Goal: Check status

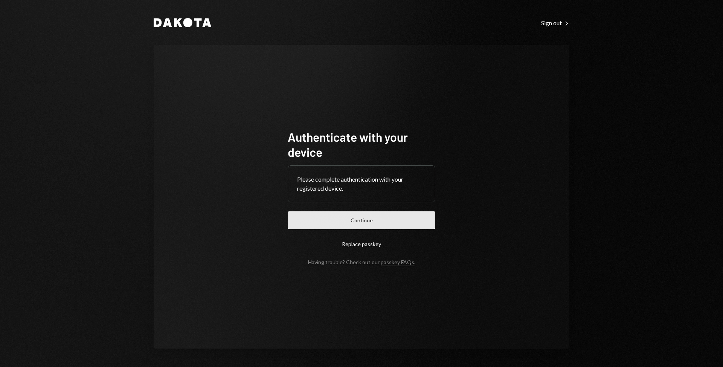
click at [384, 221] on button "Continue" at bounding box center [362, 220] width 148 height 18
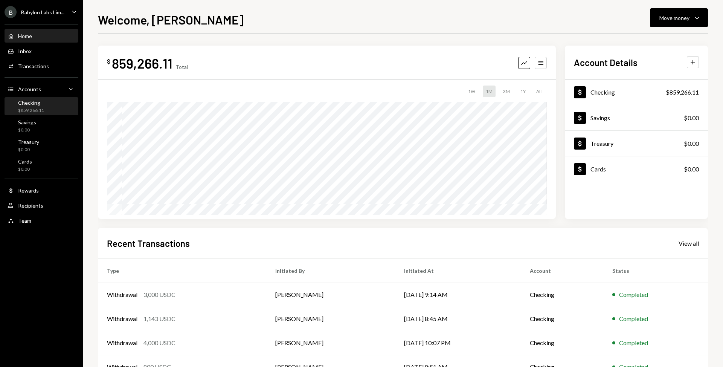
click at [40, 103] on div "Checking" at bounding box center [31, 102] width 26 height 6
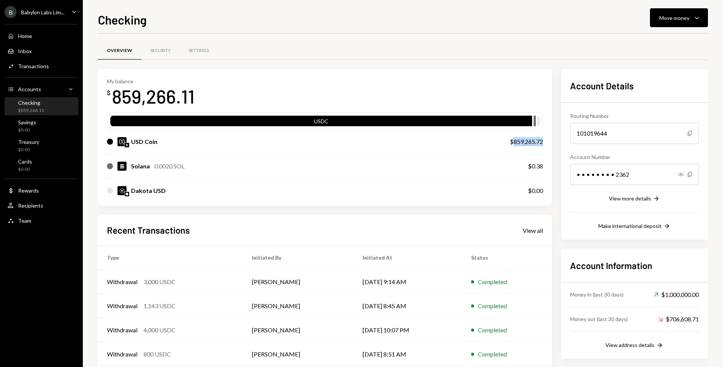
drag, startPoint x: 512, startPoint y: 142, endPoint x: 544, endPoint y: 142, distance: 32.0
click at [544, 142] on div "My balance $ 859,266.11 USDC USD Coin $859,265.72 Solana 0.0020 SOL $0.38 Dakot…" at bounding box center [325, 137] width 454 height 137
copy div "859,265.72"
click at [42, 8] on div "B Babylon Labs Lim..." at bounding box center [35, 12] width 60 height 12
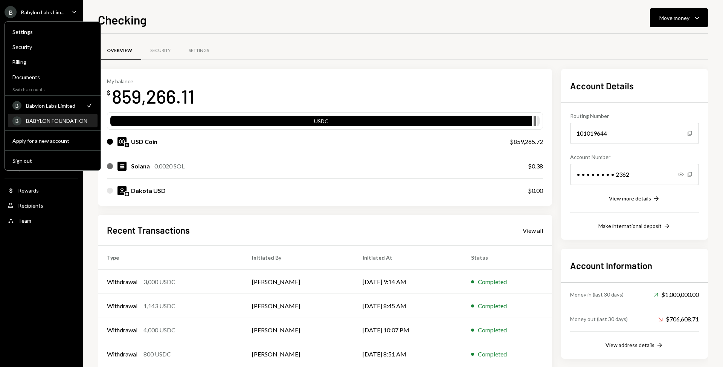
click at [53, 116] on div "B BABYLON FOUNDATION" at bounding box center [52, 121] width 81 height 13
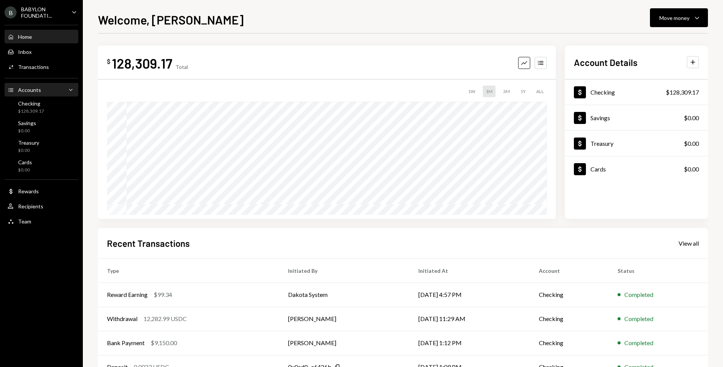
click at [40, 92] on div "Accounts Accounts Caret Down" at bounding box center [42, 90] width 68 height 8
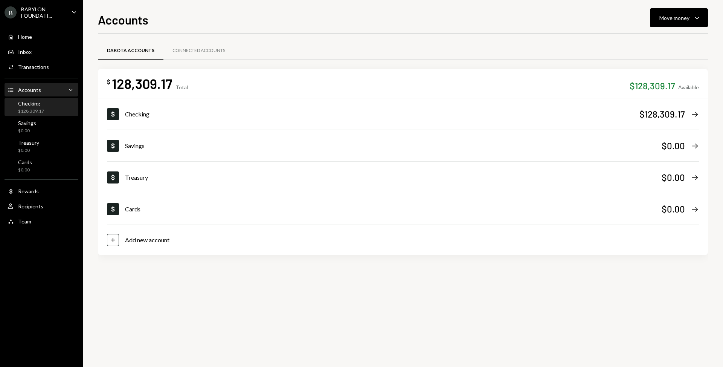
click at [40, 109] on div "$128,309.17" at bounding box center [31, 111] width 26 height 6
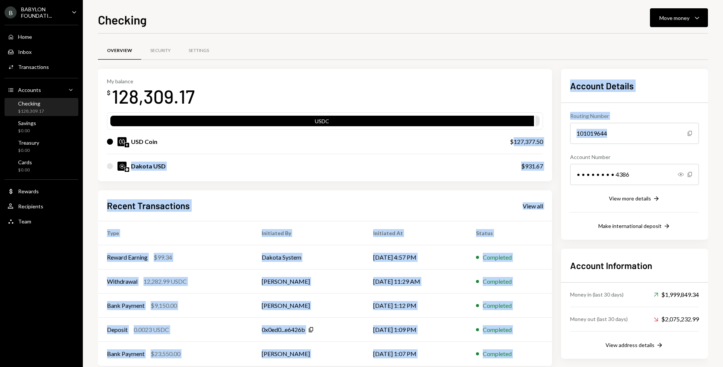
drag, startPoint x: 513, startPoint y: 143, endPoint x: 557, endPoint y: 143, distance: 44.4
click at [557, 143] on div "My balance $ 128,309.17 USDC USD Coin $127,377.50 Dakota USD $931.67 Recent Tra…" at bounding box center [403, 217] width 610 height 297
copy div "127,377.50 Dakota USD $931.67 Recent Transactions View all Type Initiated By In…"
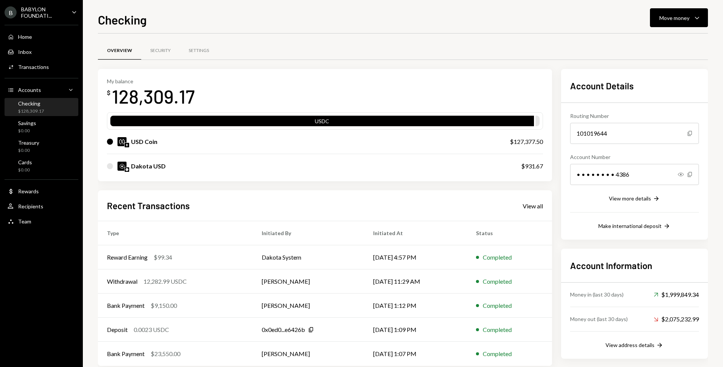
click at [496, 149] on div "USD Coin $127,377.50" at bounding box center [325, 142] width 436 height 24
drag, startPoint x: 524, startPoint y: 168, endPoint x: 542, endPoint y: 167, distance: 18.5
click at [542, 167] on div "$931.67" at bounding box center [532, 166] width 22 height 9
copy div "931.67"
